Goal: Find specific page/section

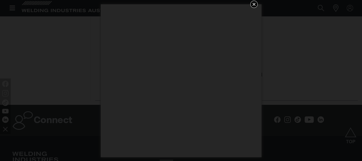
scroll to position [191, 0]
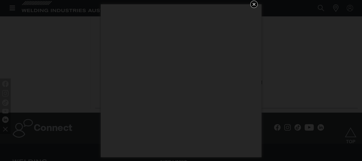
click at [253, 3] on icon "Get 5 WIA Welding Guides Free!" at bounding box center [254, 4] width 6 height 6
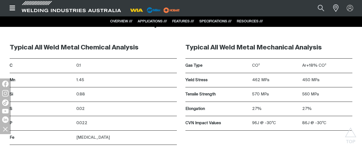
scroll to position [772, 0]
